Goal: Information Seeking & Learning: Obtain resource

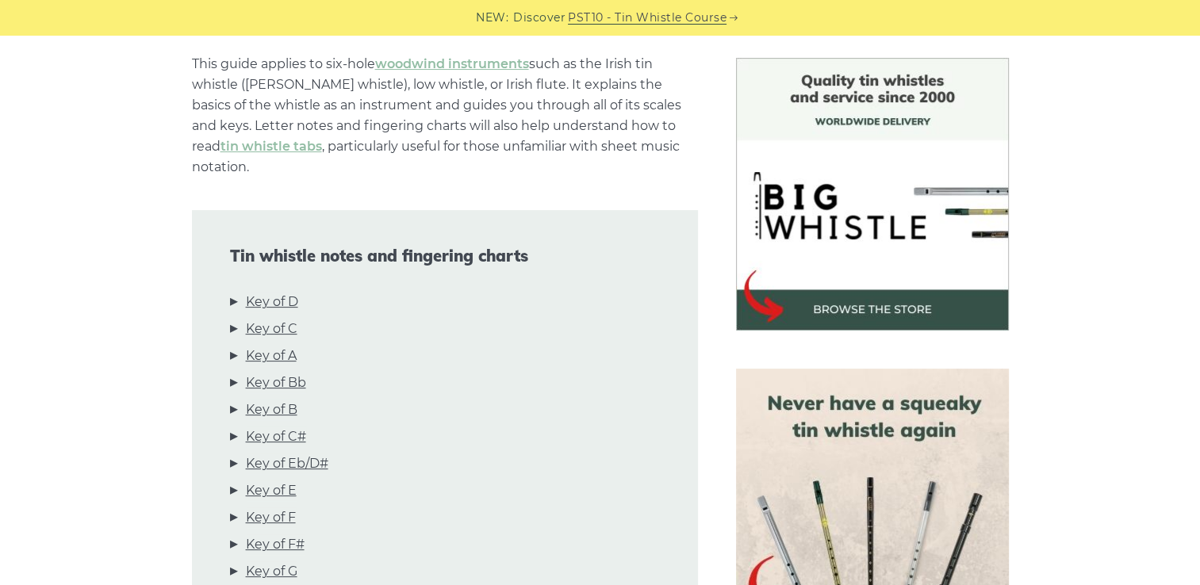
scroll to position [476, 0]
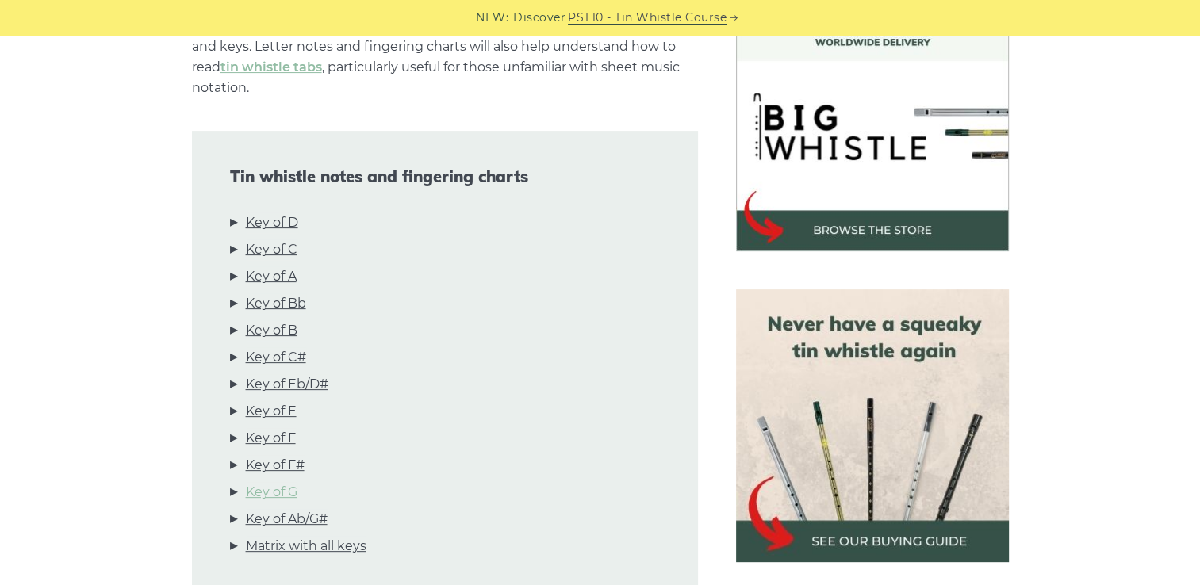
click at [270, 482] on link "Key of G" at bounding box center [272, 492] width 52 height 21
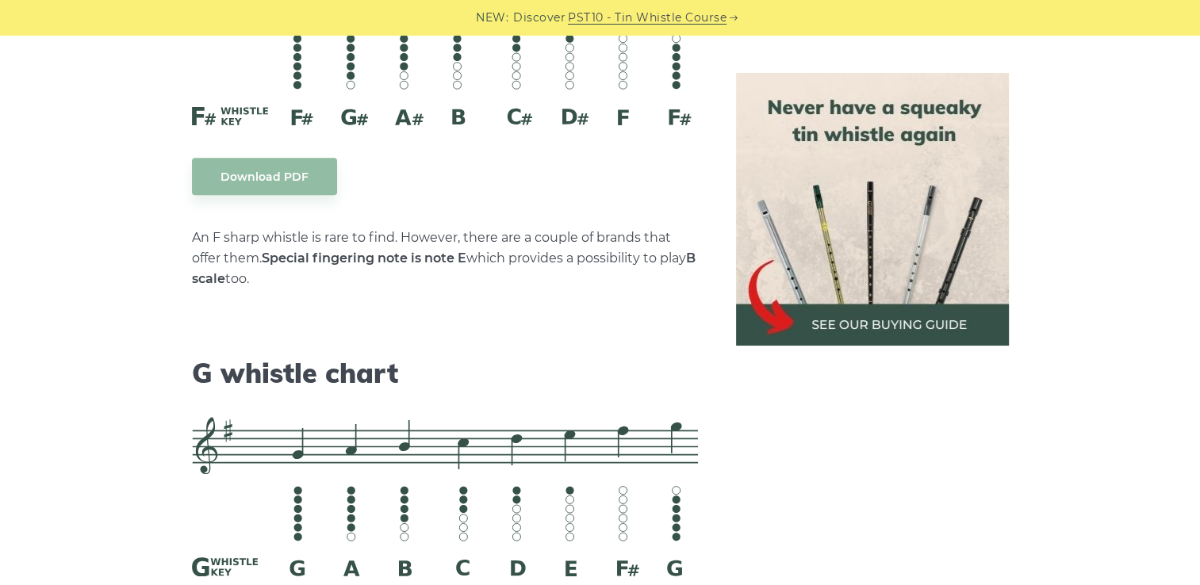
scroll to position [8109, 0]
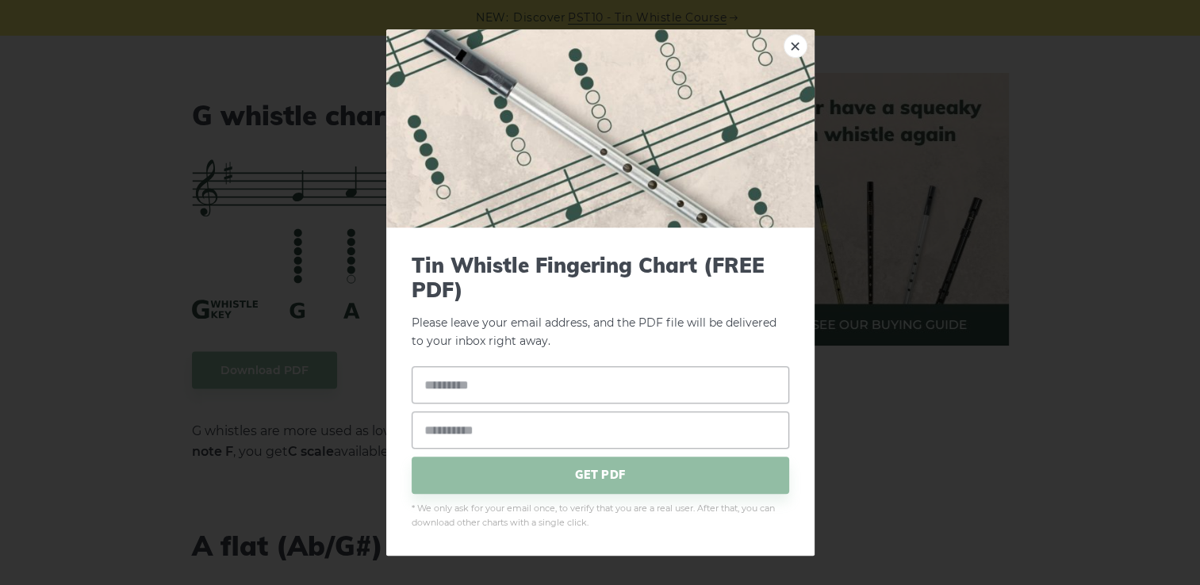
click at [459, 390] on input "text" at bounding box center [599, 384] width 377 height 37
type input "*"
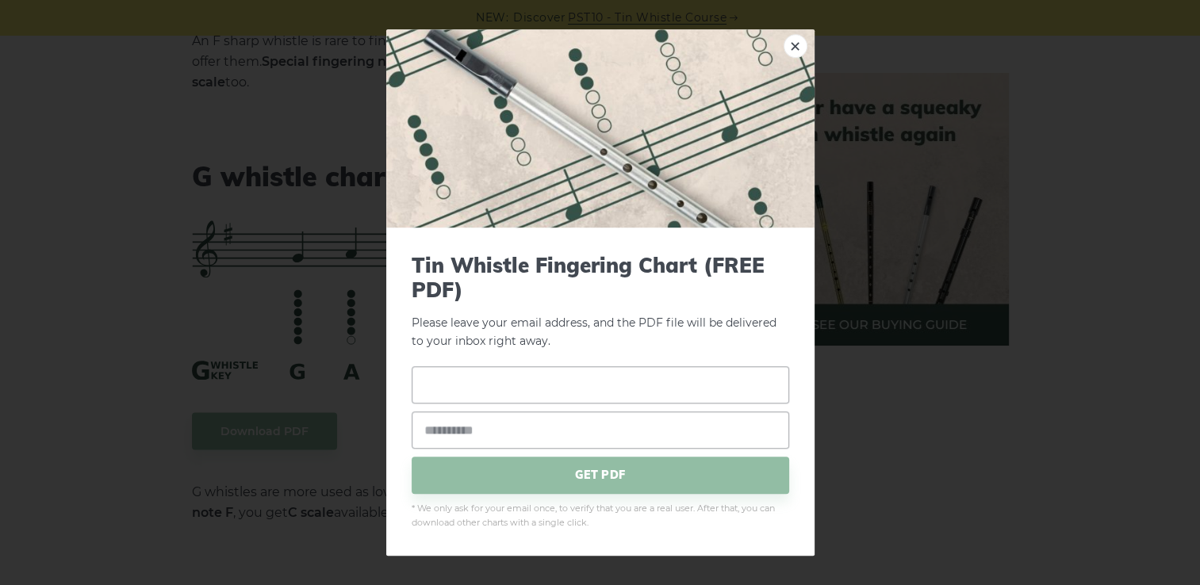
scroll to position [7950, 0]
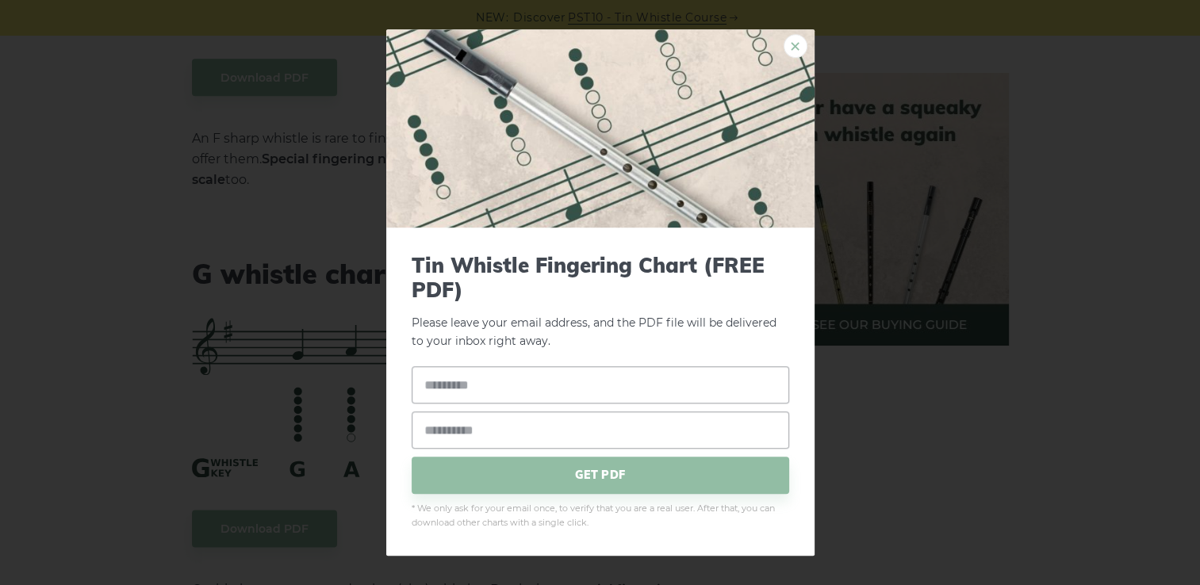
click at [788, 44] on link "×" at bounding box center [795, 46] width 24 height 24
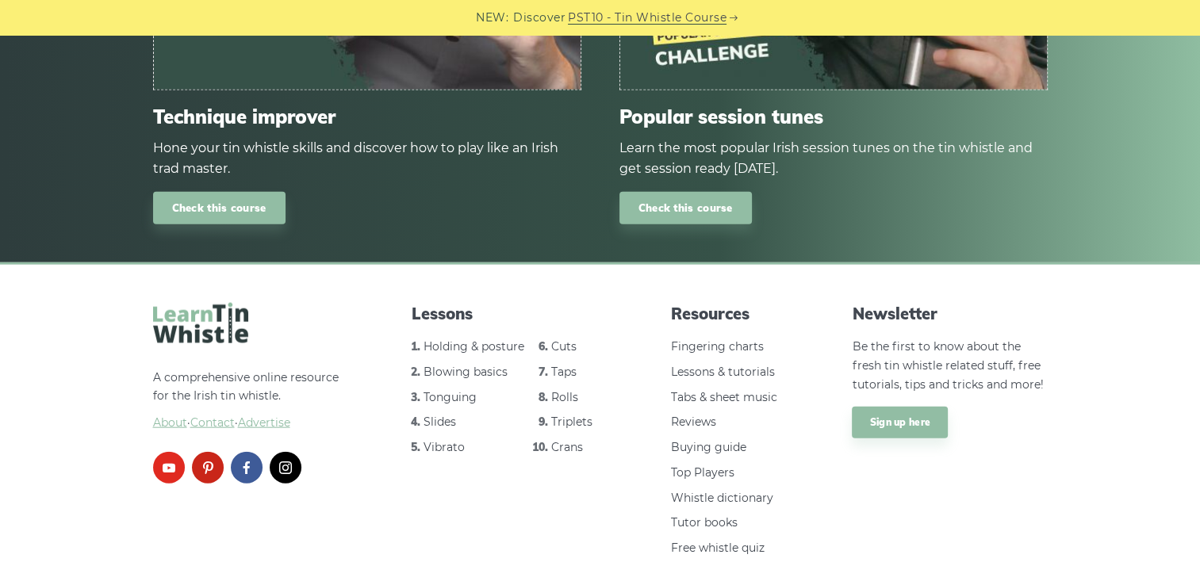
scroll to position [9571, 0]
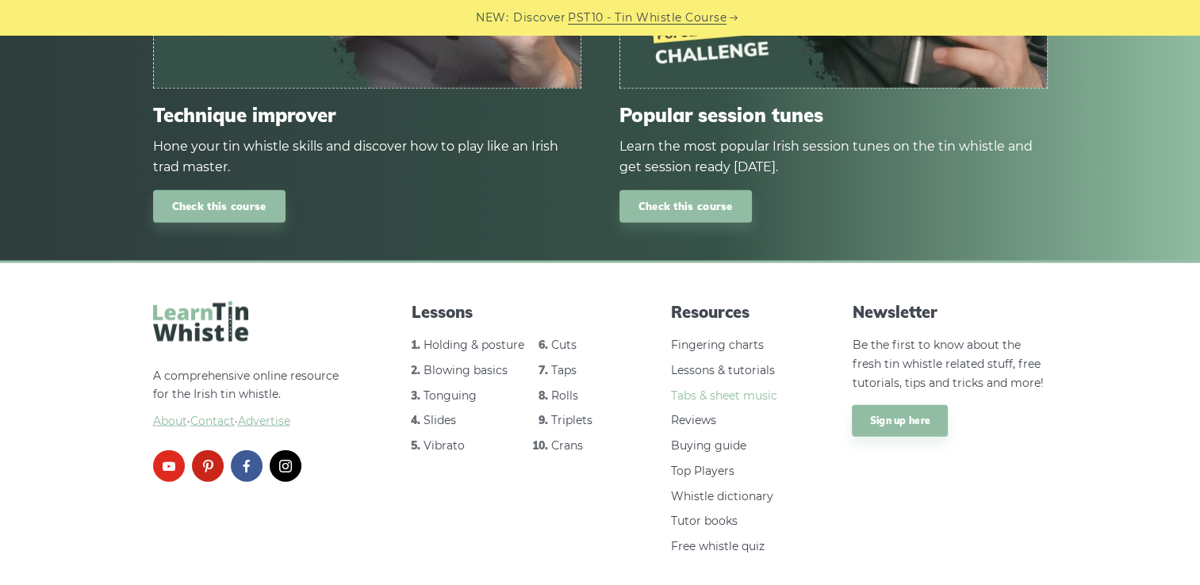
click at [725, 388] on link "Tabs & sheet music" at bounding box center [724, 395] width 106 height 14
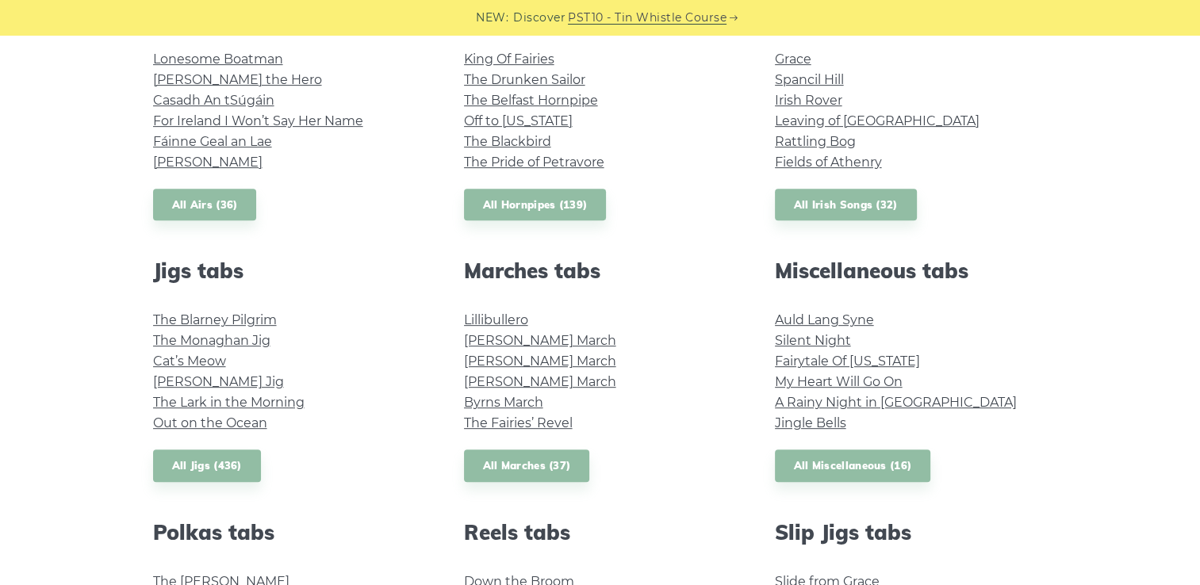
scroll to position [714, 0]
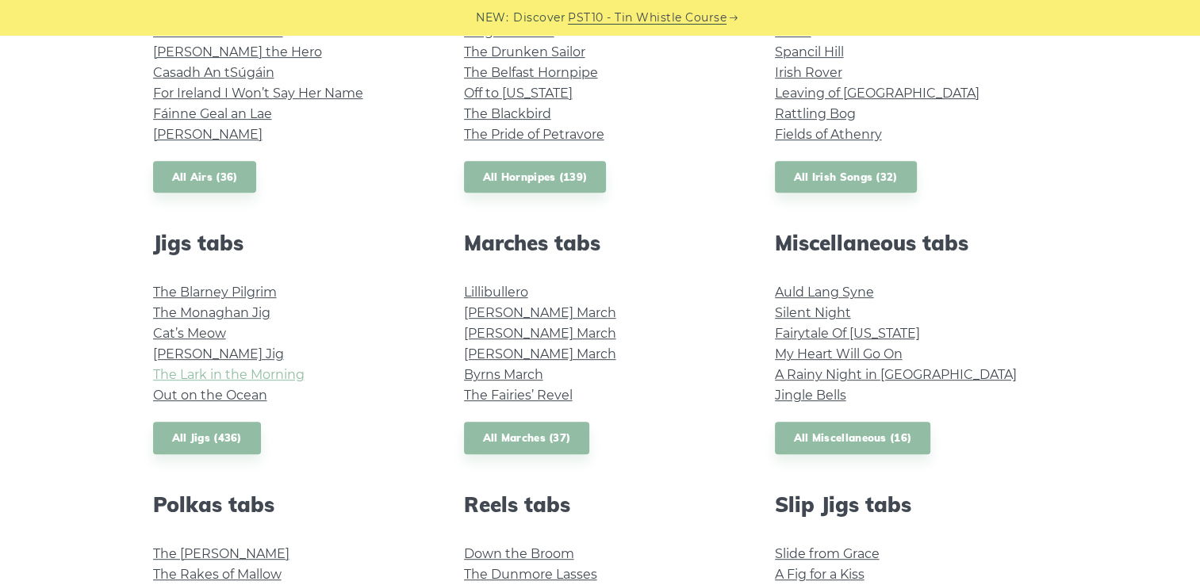
click at [231, 375] on link "The Lark in the Morning" at bounding box center [228, 374] width 151 height 15
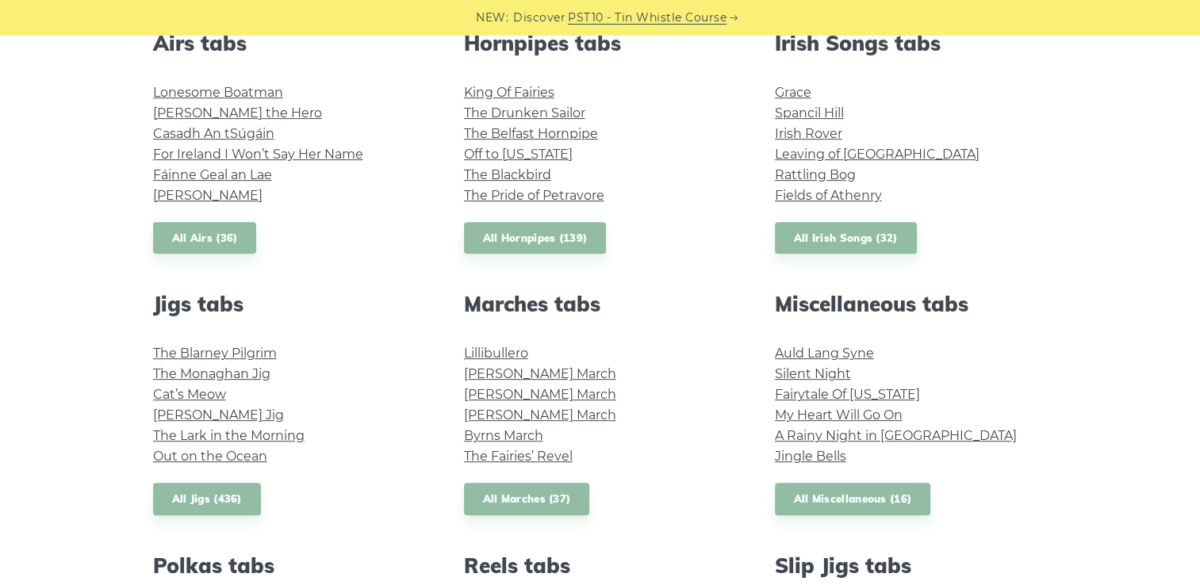
scroll to position [555, 0]
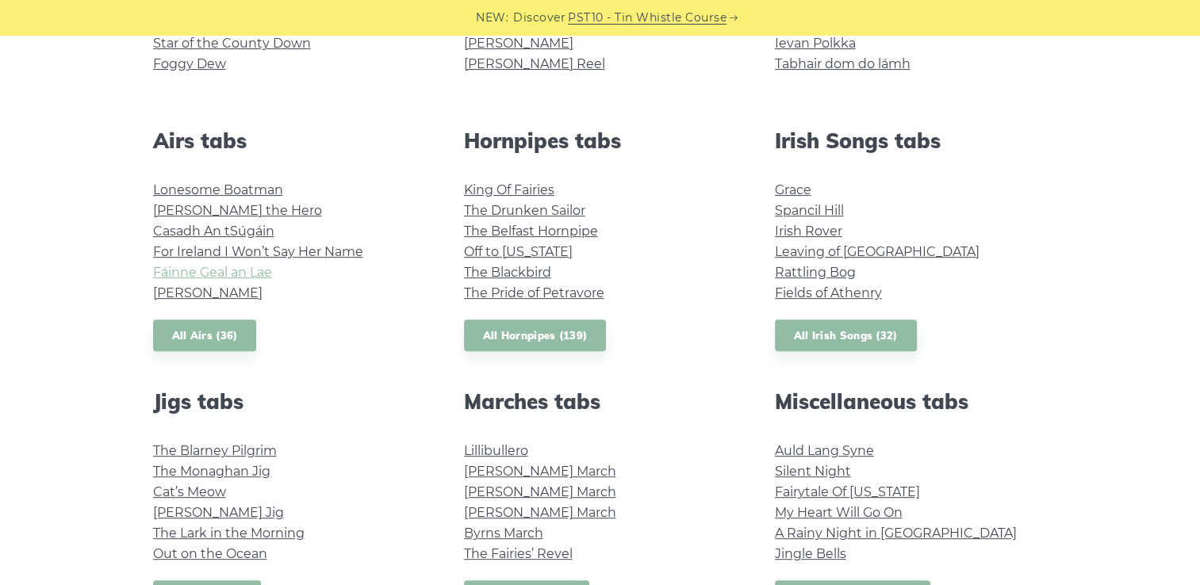
click at [212, 272] on link "Fáinne Geal an Lae" at bounding box center [212, 272] width 119 height 15
click at [221, 228] on link "Casadh An tSúgáin" at bounding box center [213, 231] width 121 height 15
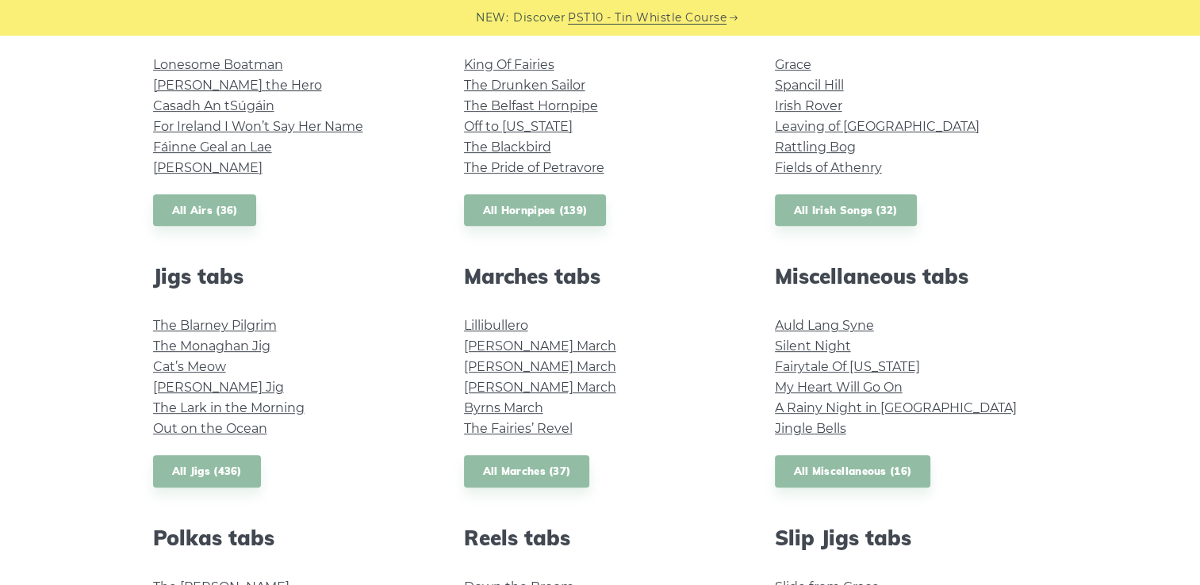
scroll to position [714, 0]
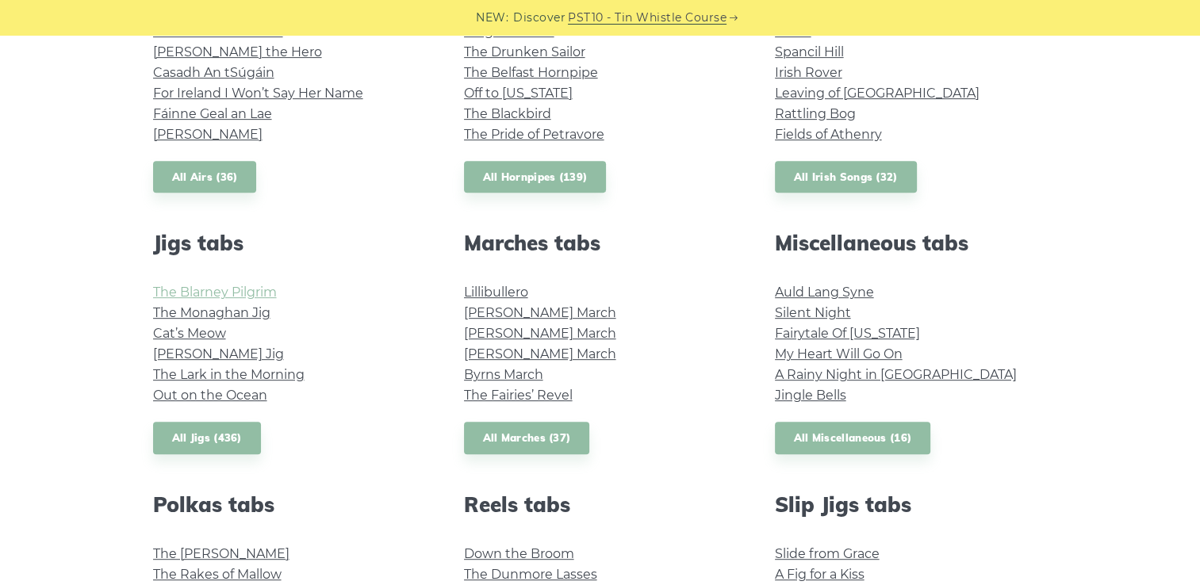
click at [254, 297] on link "The Blarney Pilgrim" at bounding box center [215, 292] width 124 height 15
click at [234, 313] on link "The Monaghan Jig" at bounding box center [211, 312] width 117 height 15
click at [199, 336] on link "Cat’s Meow" at bounding box center [189, 333] width 73 height 15
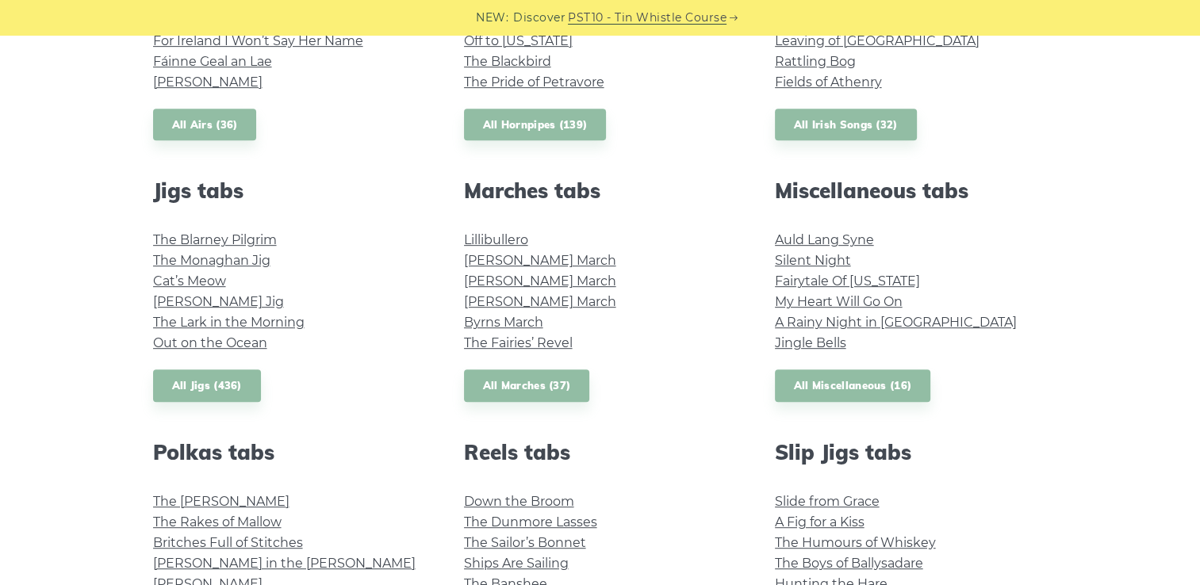
scroll to position [793, 0]
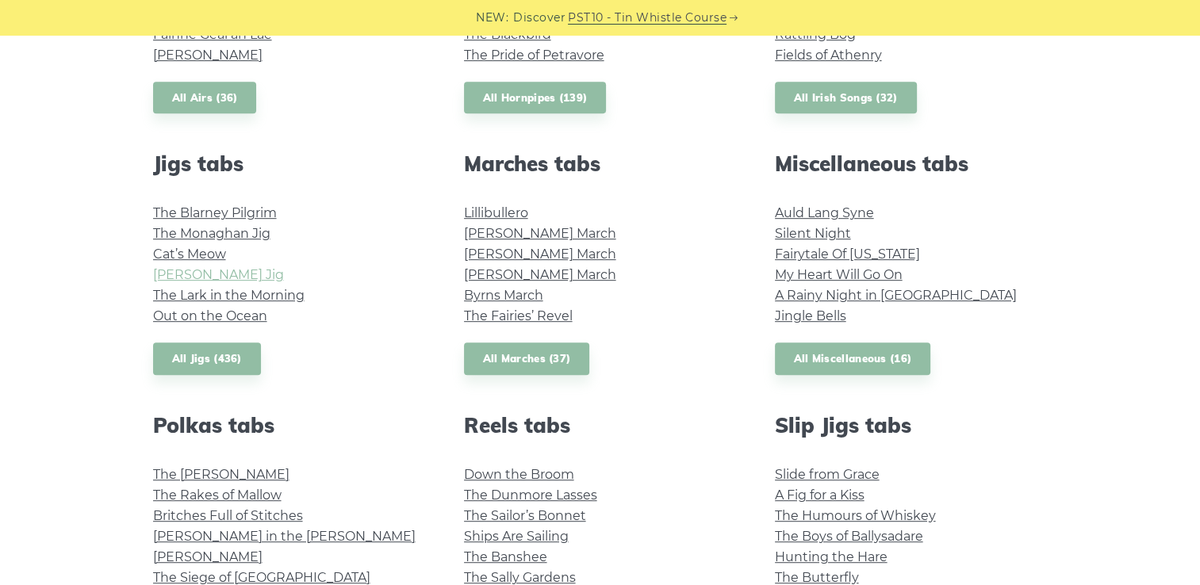
click at [201, 277] on link "Fraher’s Jig" at bounding box center [218, 274] width 131 height 15
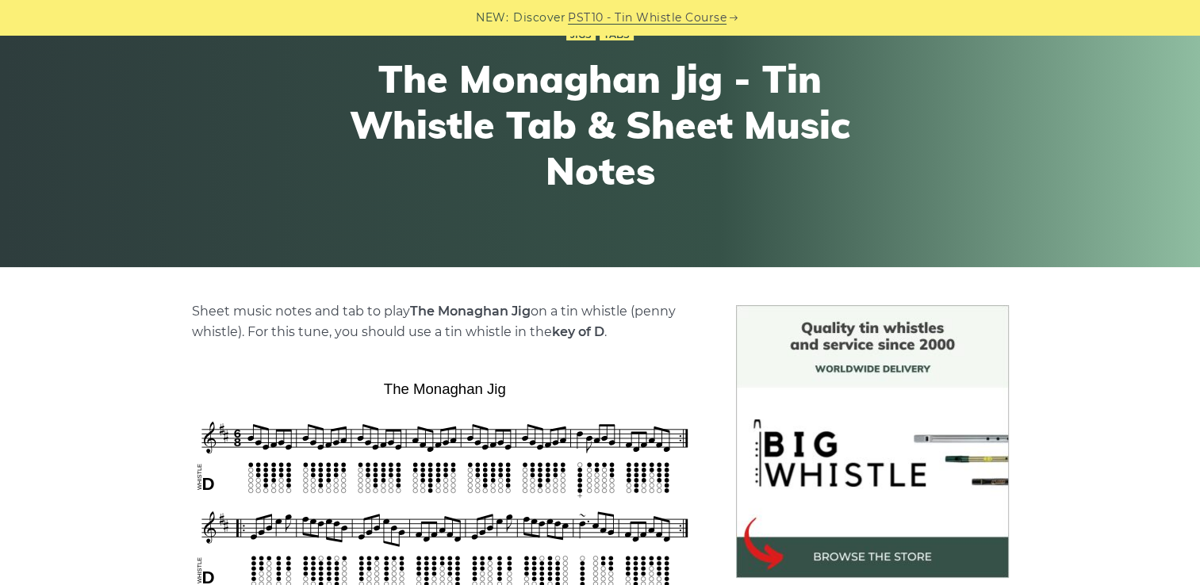
scroll to position [159, 0]
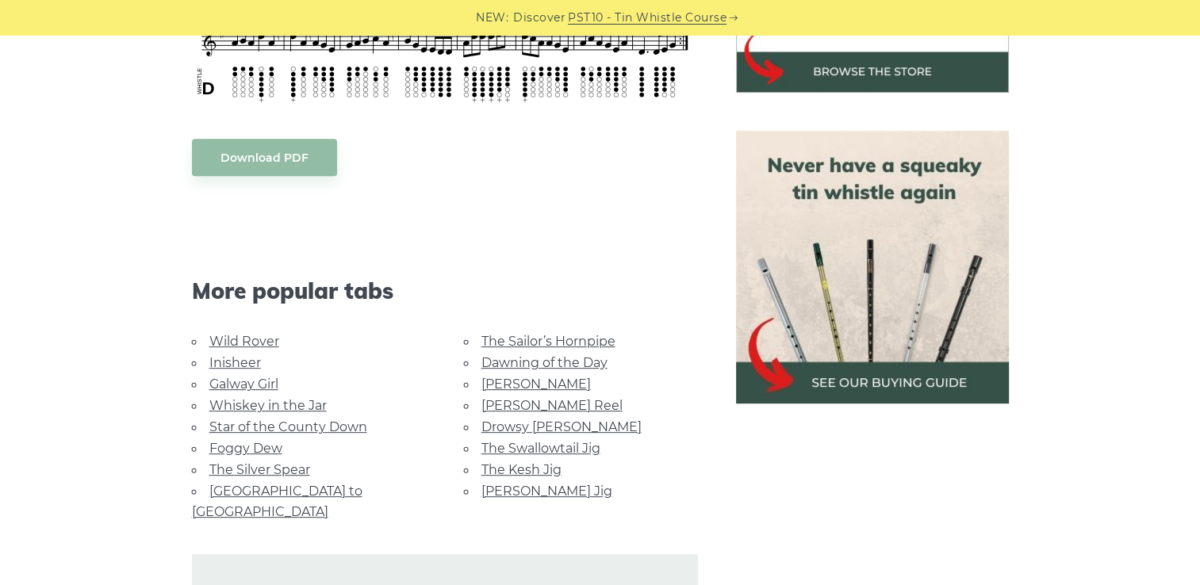
scroll to position [714, 0]
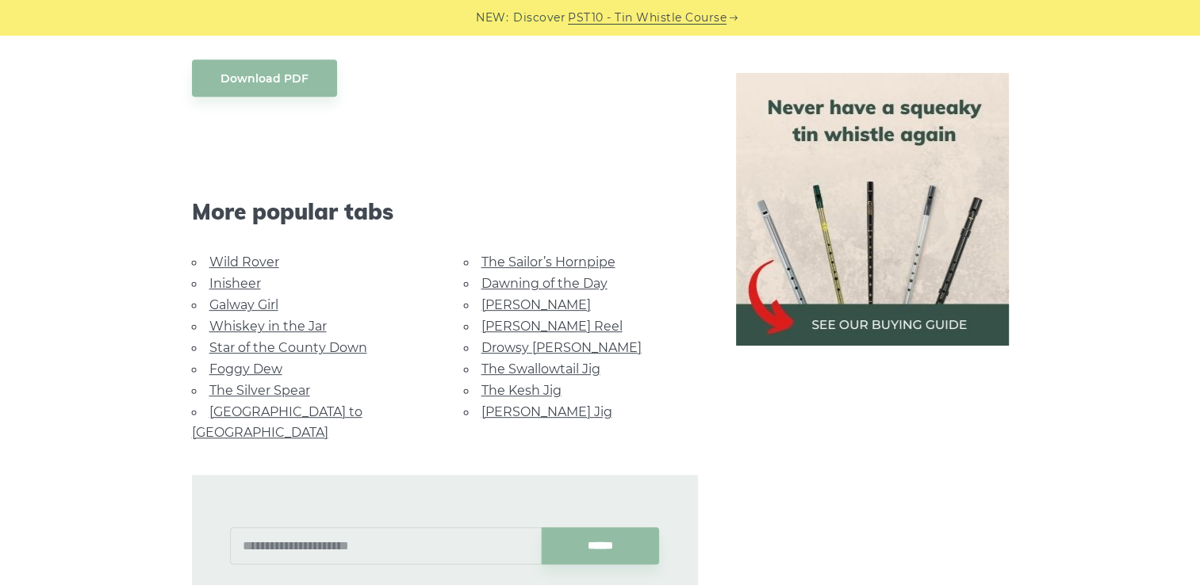
click at [246, 304] on link "Galway Girl" at bounding box center [243, 304] width 69 height 15
click at [517, 323] on link "[PERSON_NAME] Reel" at bounding box center [551, 326] width 141 height 15
click at [504, 305] on link "[PERSON_NAME]" at bounding box center [535, 304] width 109 height 15
click at [539, 344] on link "Drowsy [PERSON_NAME]" at bounding box center [561, 347] width 160 height 15
click at [545, 365] on link "The Swallowtail Jig" at bounding box center [540, 369] width 119 height 15
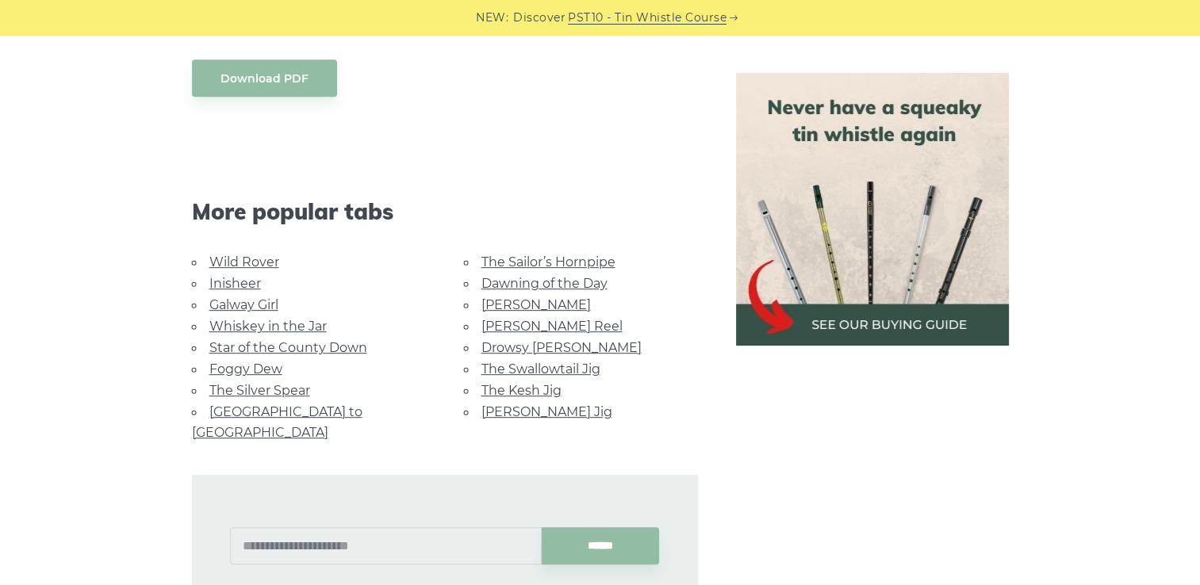
click at [521, 388] on link "The Kesh Jig" at bounding box center [521, 390] width 80 height 15
click at [515, 408] on link "[PERSON_NAME] Jig" at bounding box center [546, 411] width 131 height 15
click at [266, 362] on link "Foggy Dew" at bounding box center [245, 369] width 73 height 15
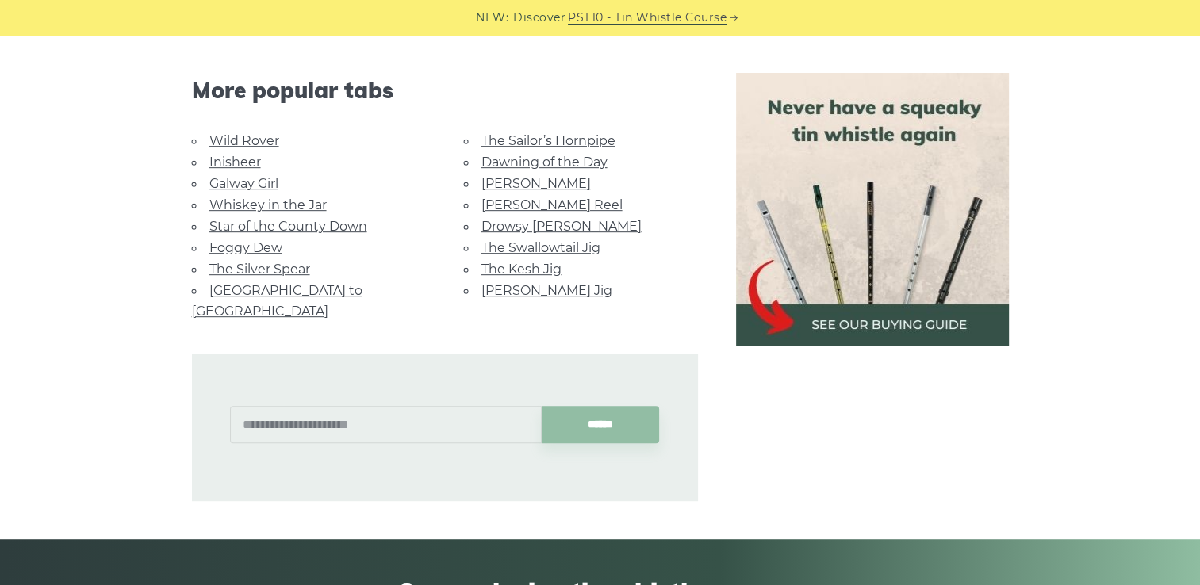
scroll to position [872, 0]
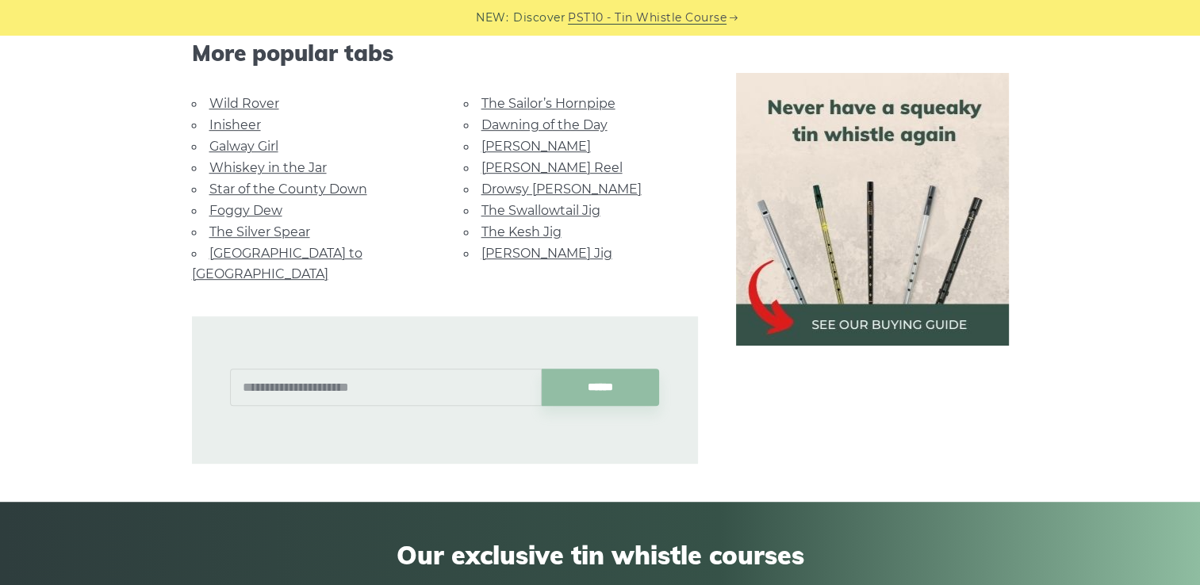
click at [232, 229] on link "The Silver Spear" at bounding box center [259, 231] width 101 height 15
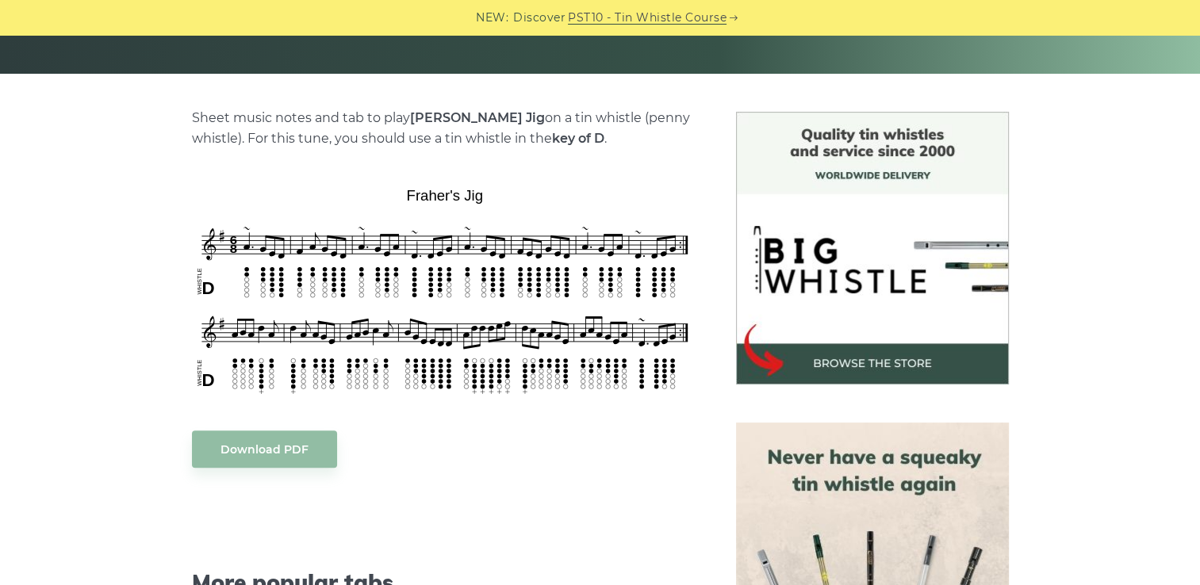
scroll to position [238, 0]
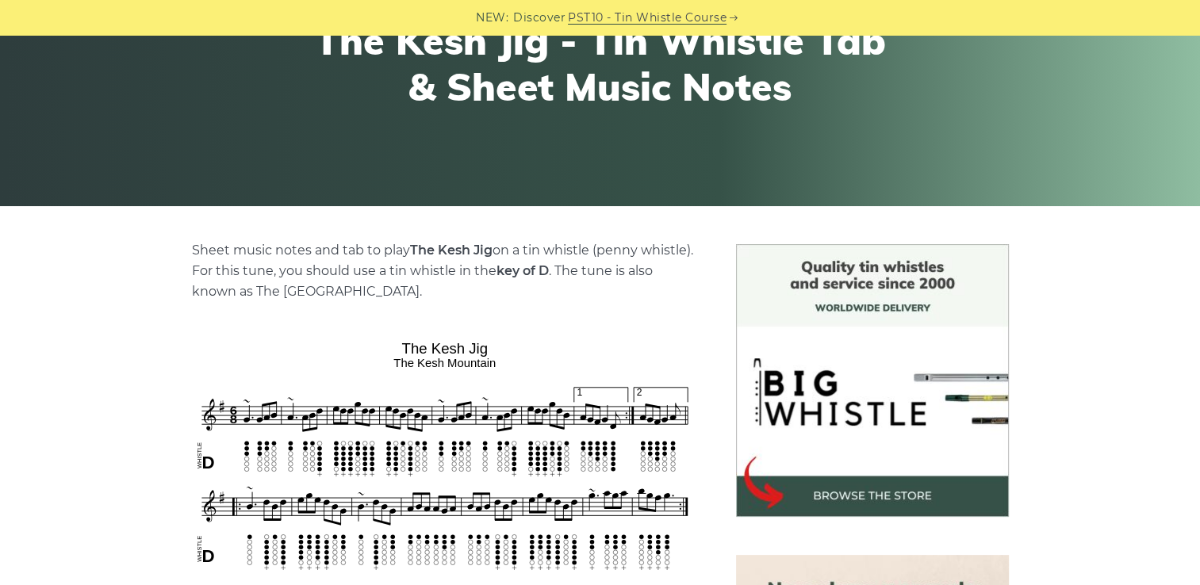
scroll to position [238, 0]
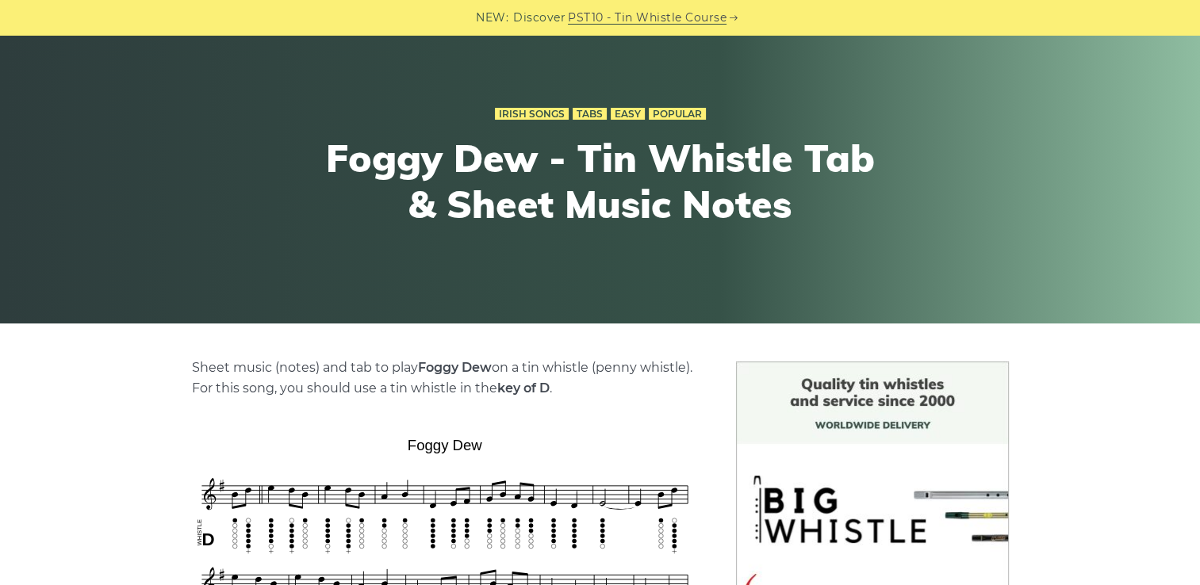
scroll to position [79, 0]
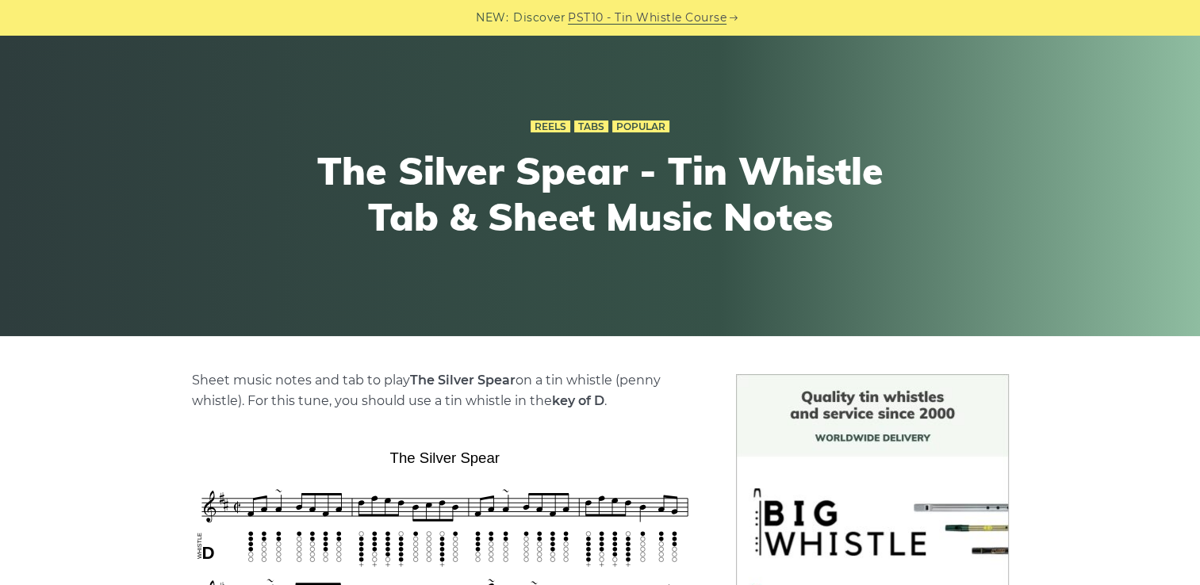
scroll to position [79, 0]
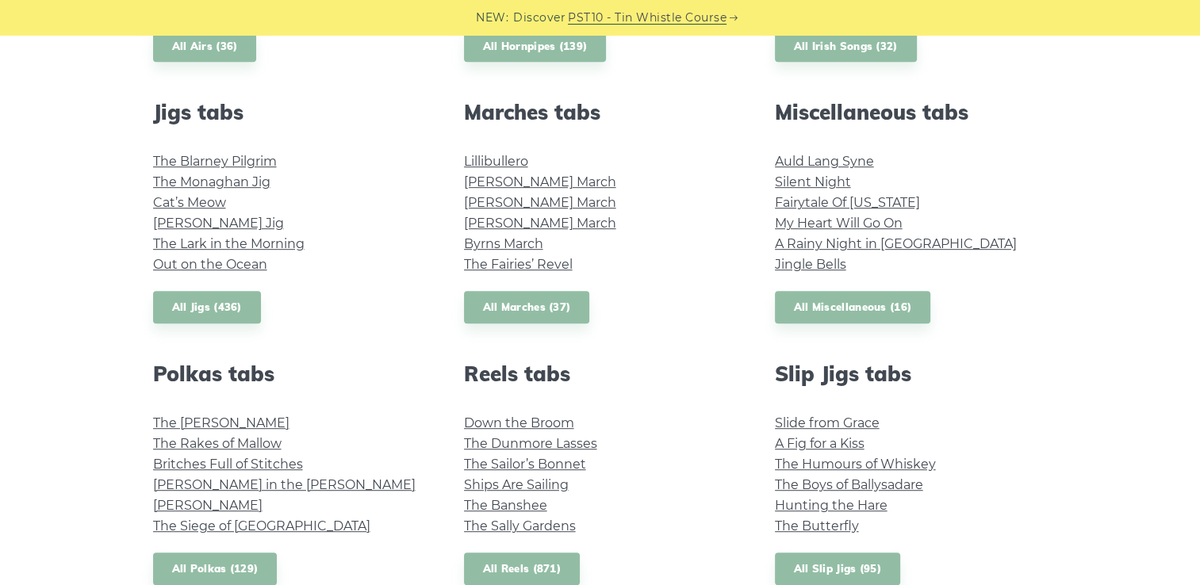
scroll to position [872, 0]
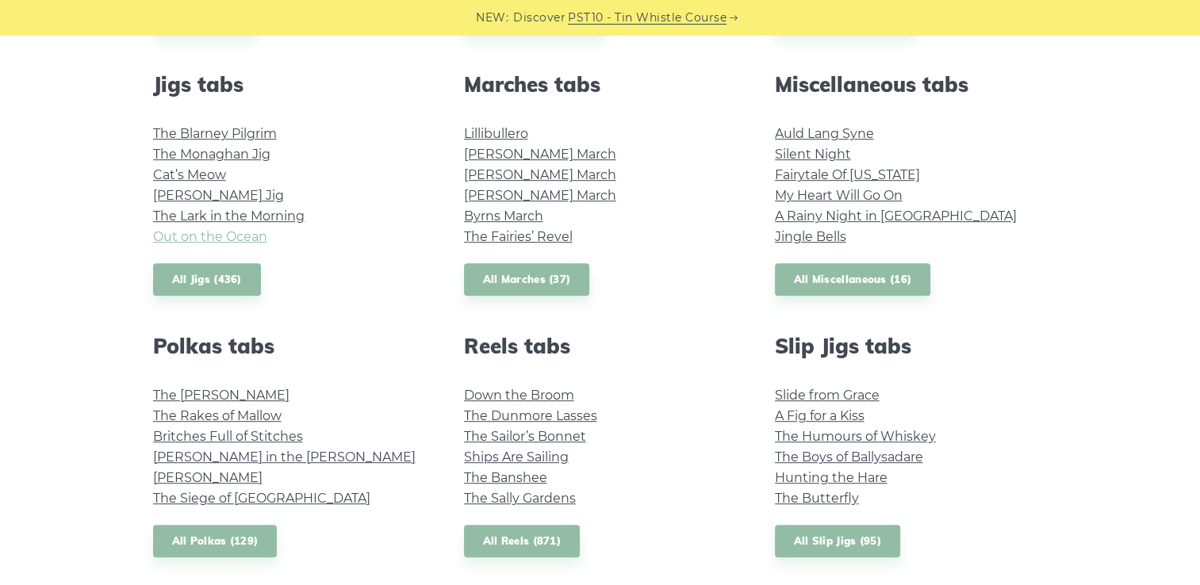
click at [216, 239] on link "Out on the Ocean" at bounding box center [210, 236] width 114 height 15
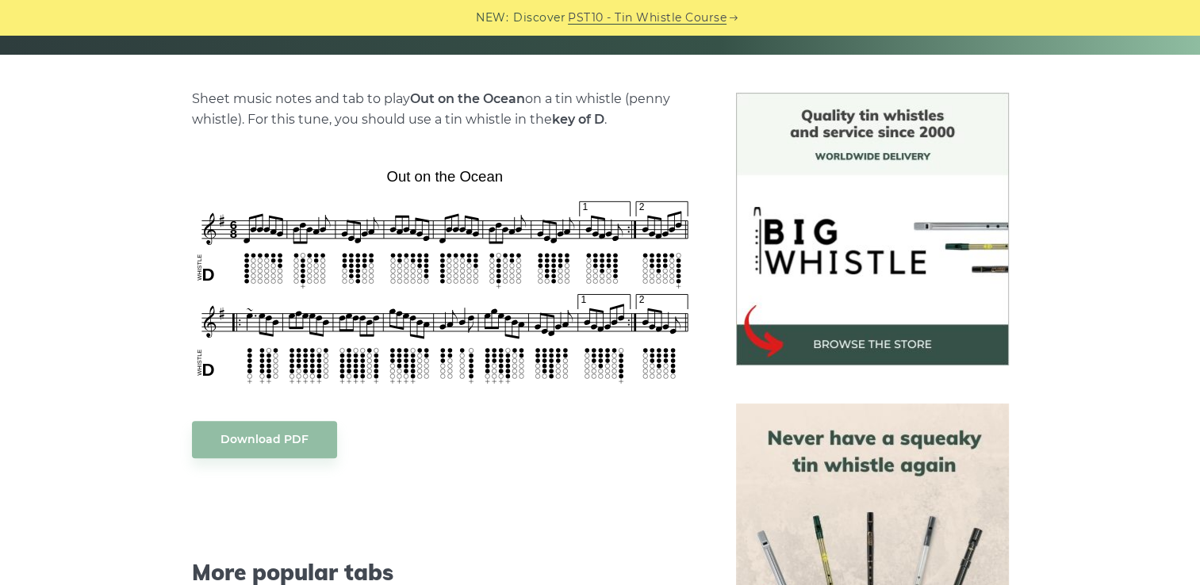
scroll to position [396, 0]
